Goal: Obtain resource: Download file/media

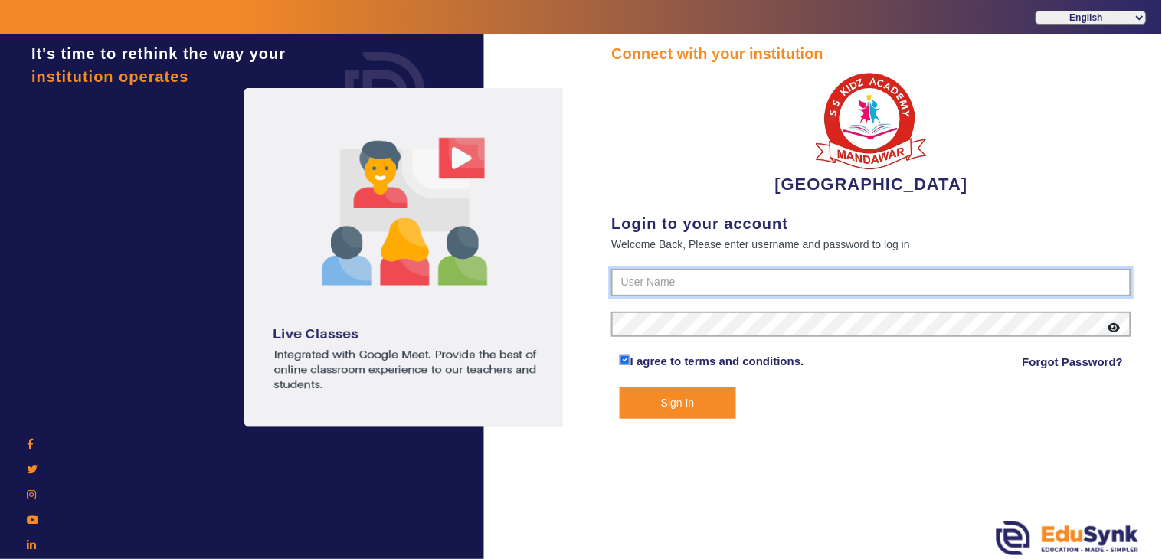
type input "9928895959"
click at [663, 401] on button "Sign In" at bounding box center [678, 403] width 116 height 31
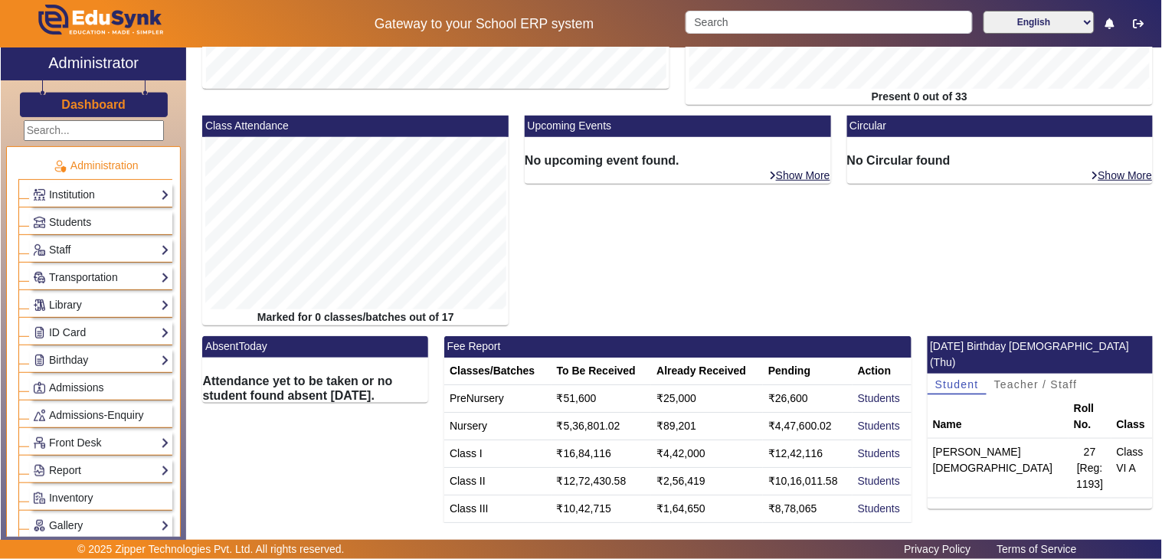
scroll to position [296, 0]
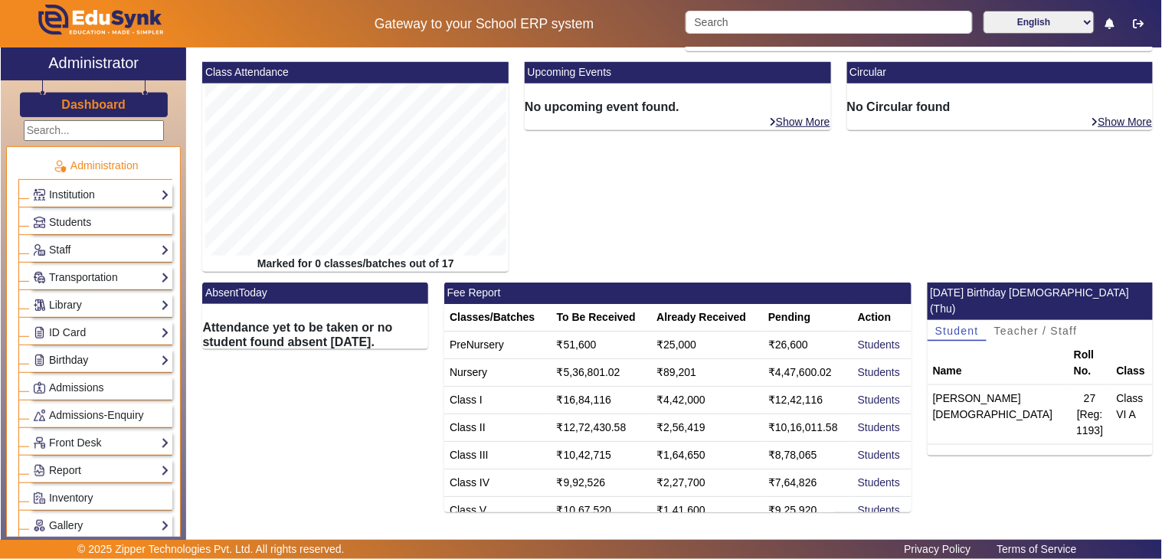
click at [67, 360] on link "Birthday" at bounding box center [101, 361] width 136 height 18
click at [78, 384] on link "Students" at bounding box center [62, 381] width 42 height 12
click at [61, 378] on link "Students" at bounding box center [62, 381] width 42 height 12
click at [70, 379] on link "Students" at bounding box center [62, 381] width 42 height 12
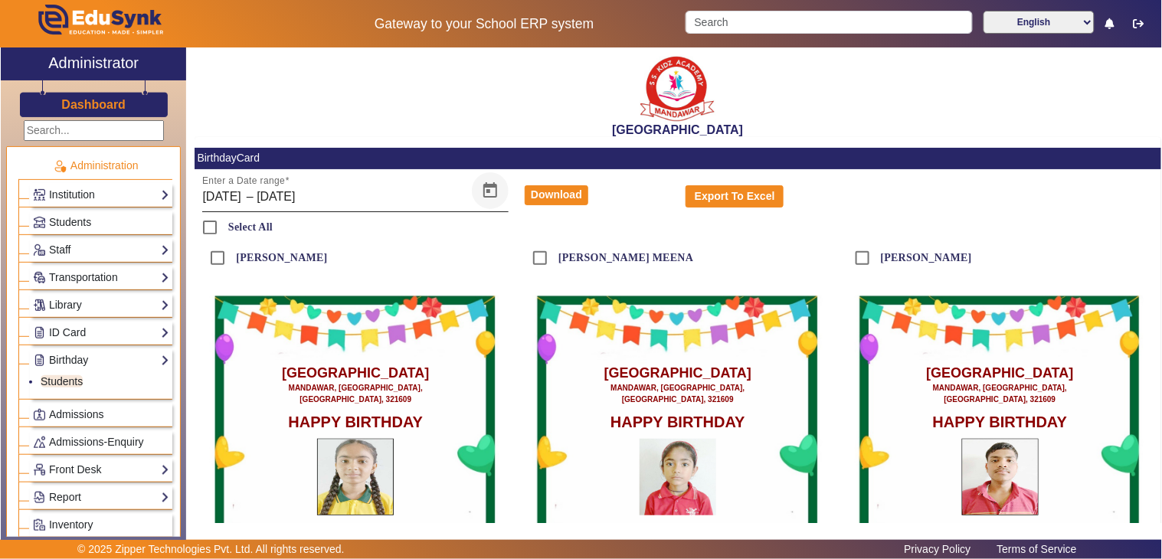
click at [486, 186] on span "Open calendar" at bounding box center [490, 190] width 37 height 37
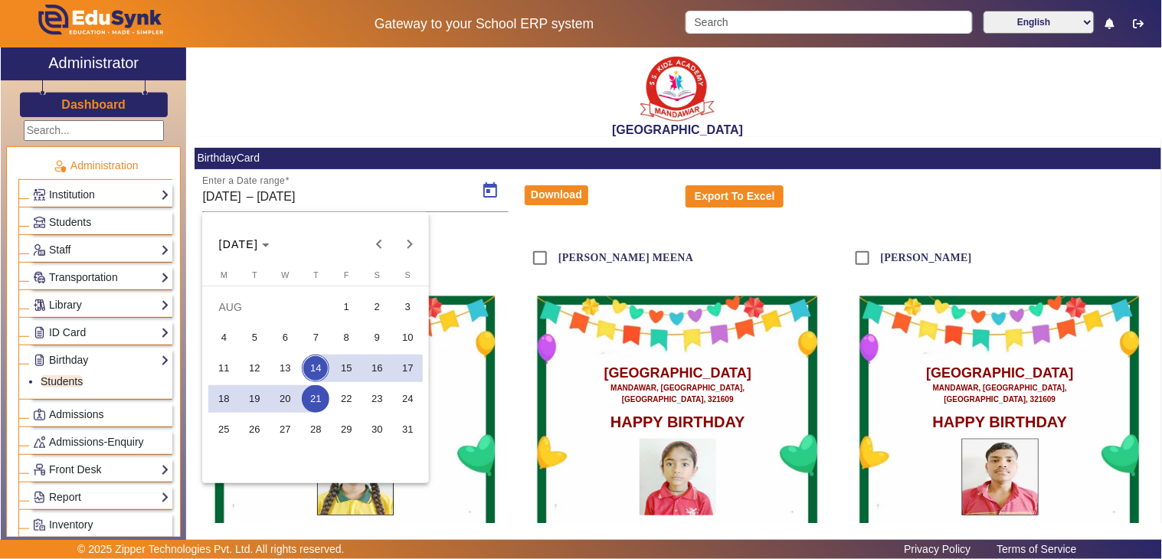
click at [316, 365] on span "14" at bounding box center [316, 369] width 28 height 28
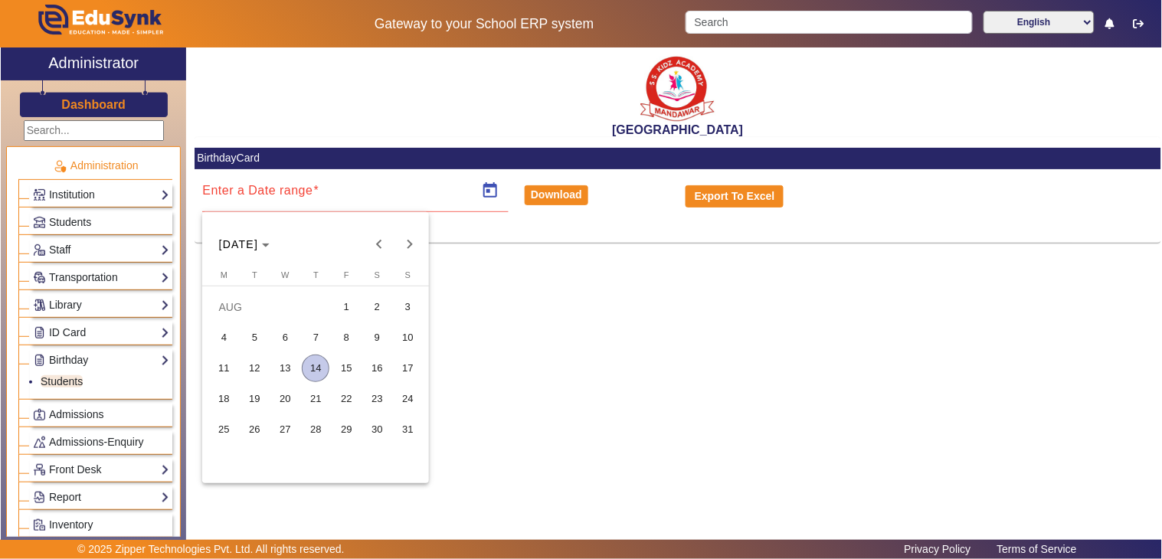
click at [316, 365] on span "14" at bounding box center [316, 369] width 28 height 28
type input "[DATE]"
click at [316, 365] on span "14" at bounding box center [316, 369] width 28 height 28
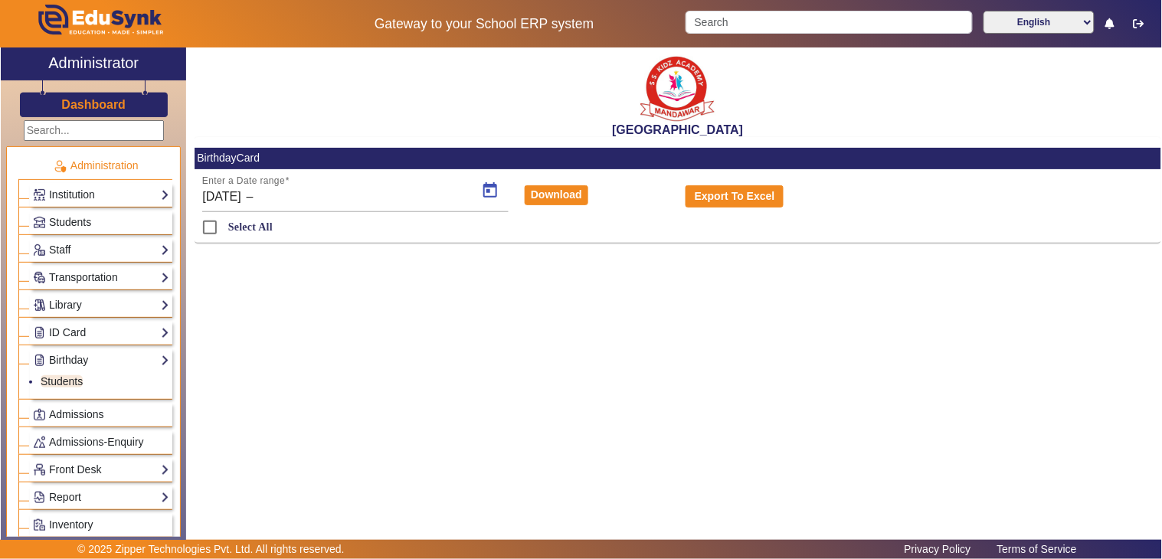
type input "[DATE]"
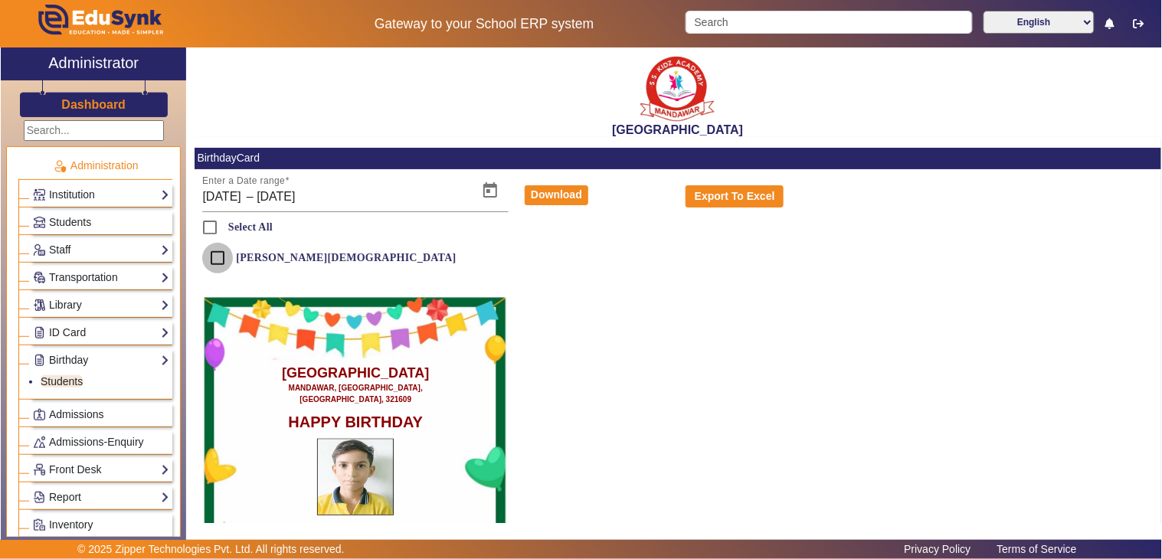
click at [219, 259] on input "[PERSON_NAME][DEMOGRAPHIC_DATA]" at bounding box center [217, 258] width 31 height 31
checkbox input "true"
click at [550, 195] on button "Download" at bounding box center [557, 195] width 64 height 20
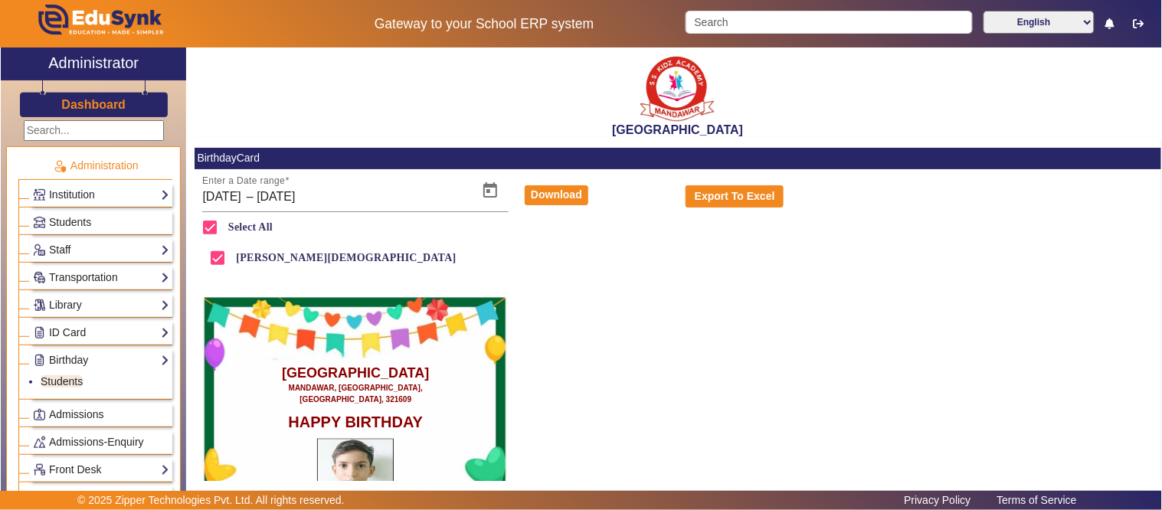
click at [106, 115] on div "Dashboard" at bounding box center [93, 98] width 185 height 37
click at [95, 110] on h3 "Dashboard" at bounding box center [93, 104] width 64 height 15
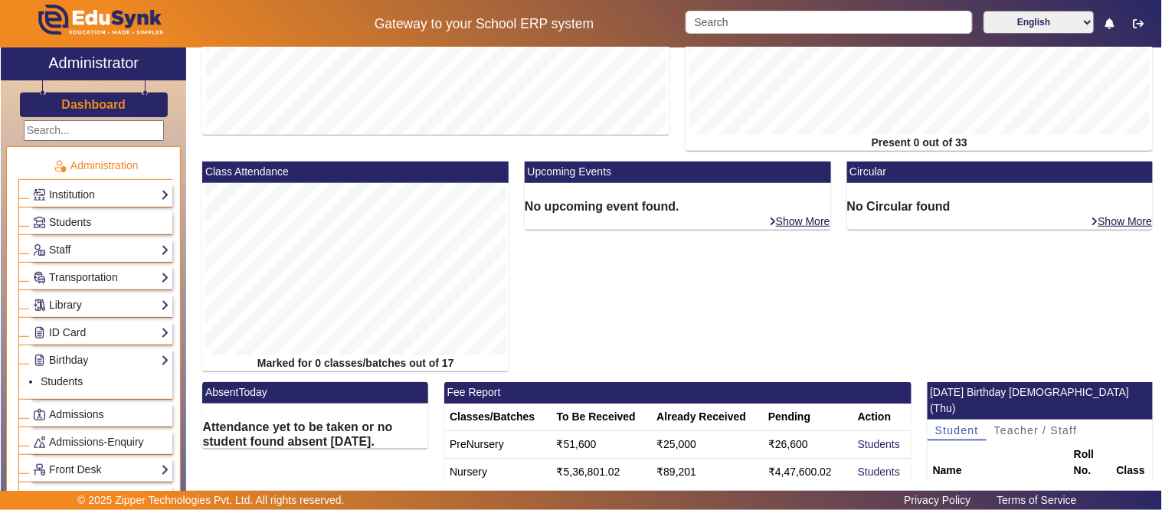
scroll to position [337, 0]
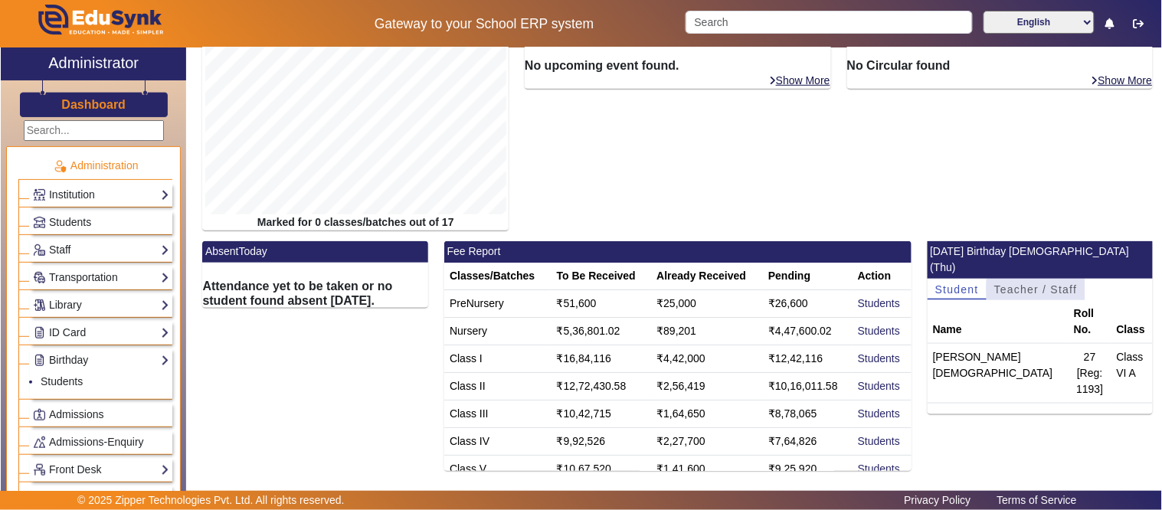
click at [1032, 284] on span "Teacher / Staff" at bounding box center [1035, 289] width 83 height 11
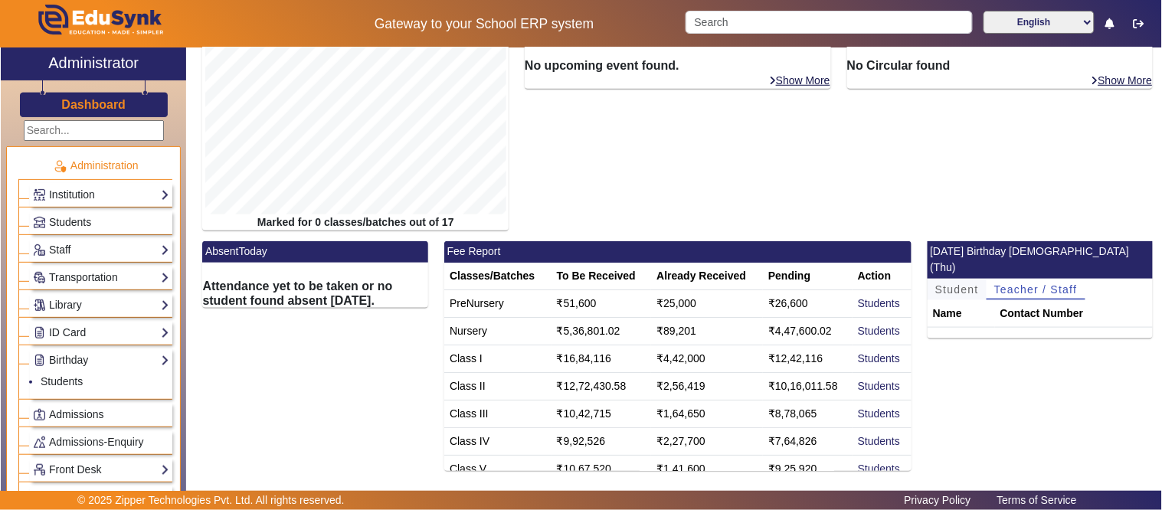
click at [962, 284] on span "Student" at bounding box center [957, 289] width 44 height 11
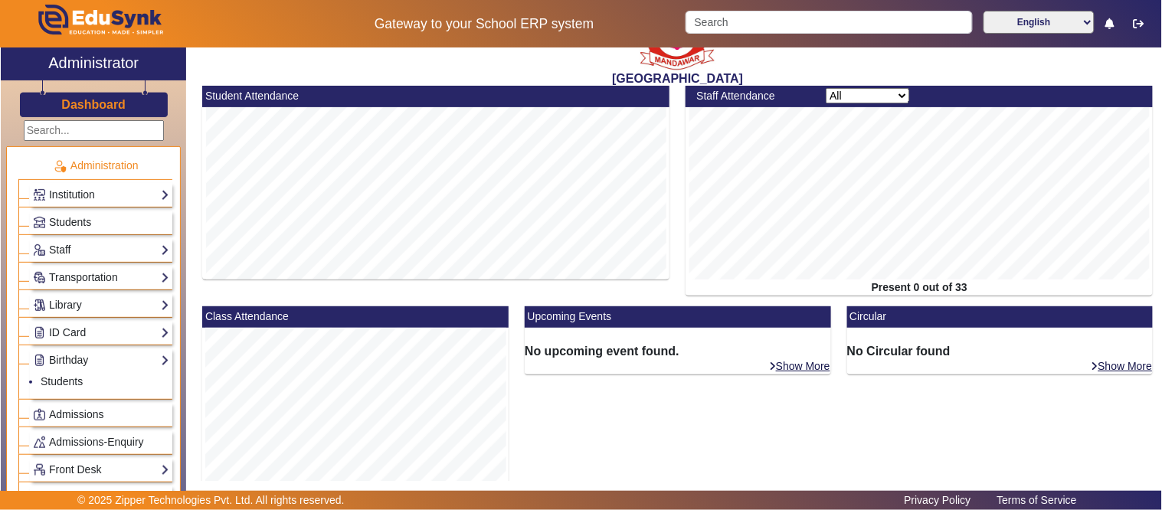
scroll to position [0, 0]
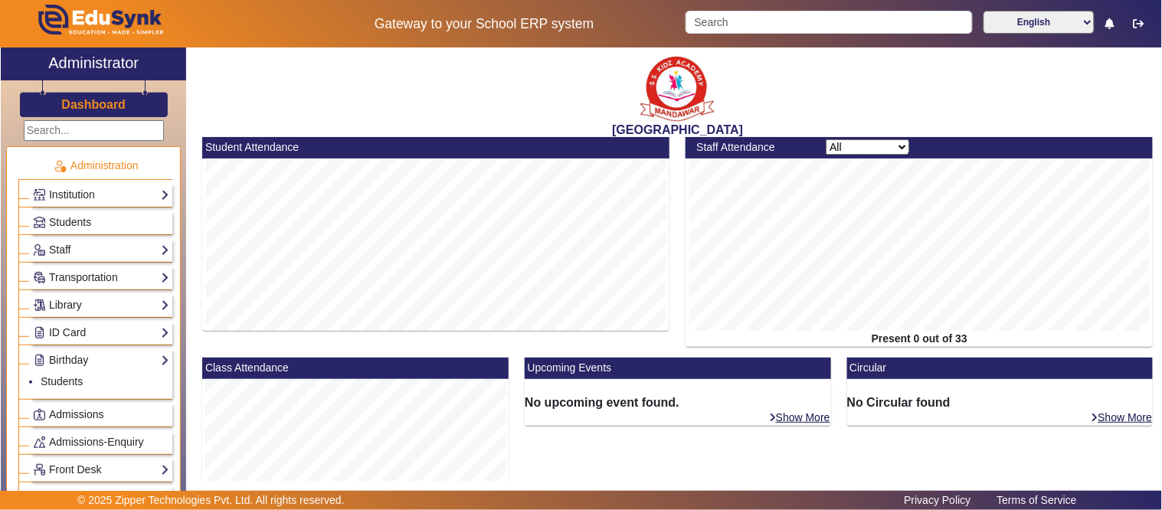
click at [78, 113] on div "Dashboard" at bounding box center [93, 98] width 185 height 37
click at [74, 104] on h3 "Dashboard" at bounding box center [93, 104] width 64 height 15
click at [1137, 19] on icon "button" at bounding box center [1139, 23] width 11 height 11
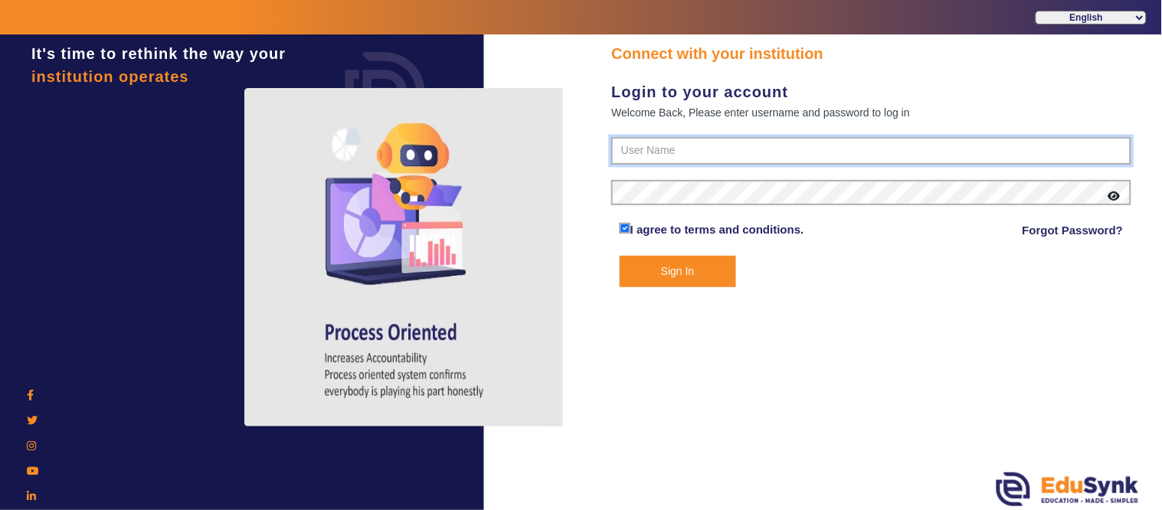
type input "9928895959"
